Goal: Navigation & Orientation: Find specific page/section

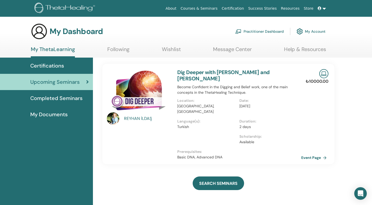
click at [54, 65] on span "Certifications" at bounding box center [47, 66] width 34 height 8
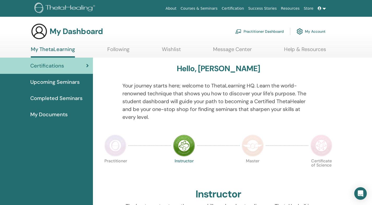
click at [78, 97] on span "Completed Seminars" at bounding box center [56, 98] width 52 height 8
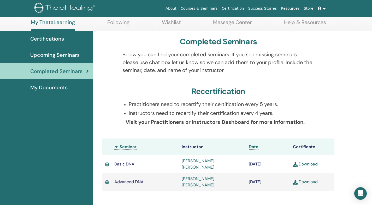
scroll to position [31, 0]
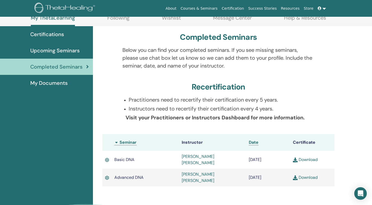
click at [73, 50] on span "Upcoming Seminars" at bounding box center [54, 50] width 49 height 8
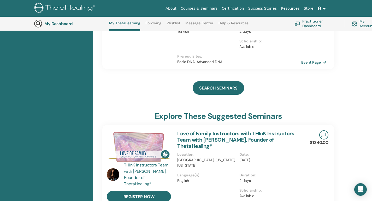
scroll to position [284, 0]
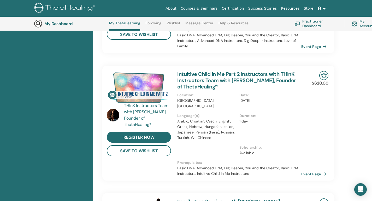
drag, startPoint x: 376, startPoint y: 60, endPoint x: 376, endPoint y: 56, distance: 3.1
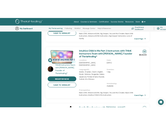
scroll to position [109, 0]
